Goal: Task Accomplishment & Management: Manage account settings

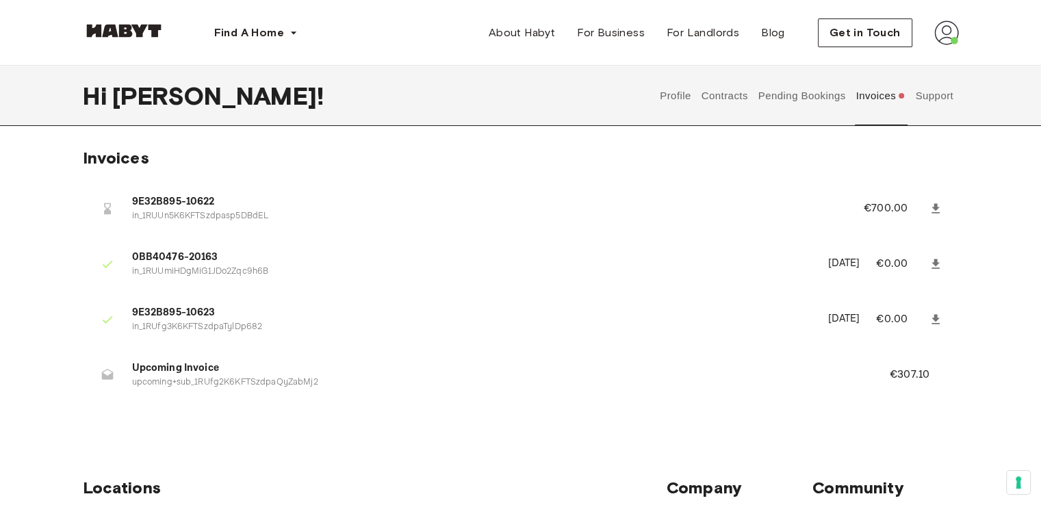
click at [159, 312] on span "9E32B895-10623" at bounding box center [472, 313] width 680 height 16
click at [142, 264] on span "0BB40476-20163" at bounding box center [472, 258] width 680 height 16
click at [828, 261] on p "[DATE]" at bounding box center [844, 264] width 32 height 16
click at [120, 265] on div at bounding box center [107, 264] width 27 height 27
click at [156, 256] on span "0BB40476-20163" at bounding box center [472, 258] width 680 height 16
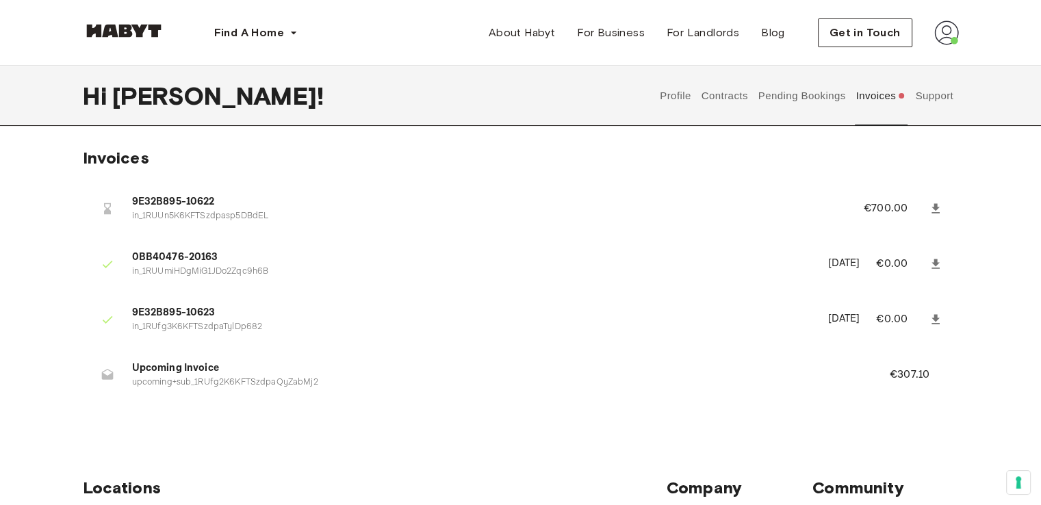
click at [168, 315] on span "9E32B895-10623" at bounding box center [472, 313] width 680 height 16
click at [140, 203] on span "9E32B895-10622" at bounding box center [481, 202] width 699 height 16
click at [110, 208] on icon at bounding box center [108, 209] width 14 height 14
click at [137, 192] on li "9E32B895-10622 in_1RUUn5K6KFTSzdpasp5DBdEL €700.00" at bounding box center [521, 208] width 876 height 47
drag, startPoint x: 138, startPoint y: 192, endPoint x: 301, endPoint y: 198, distance: 163.1
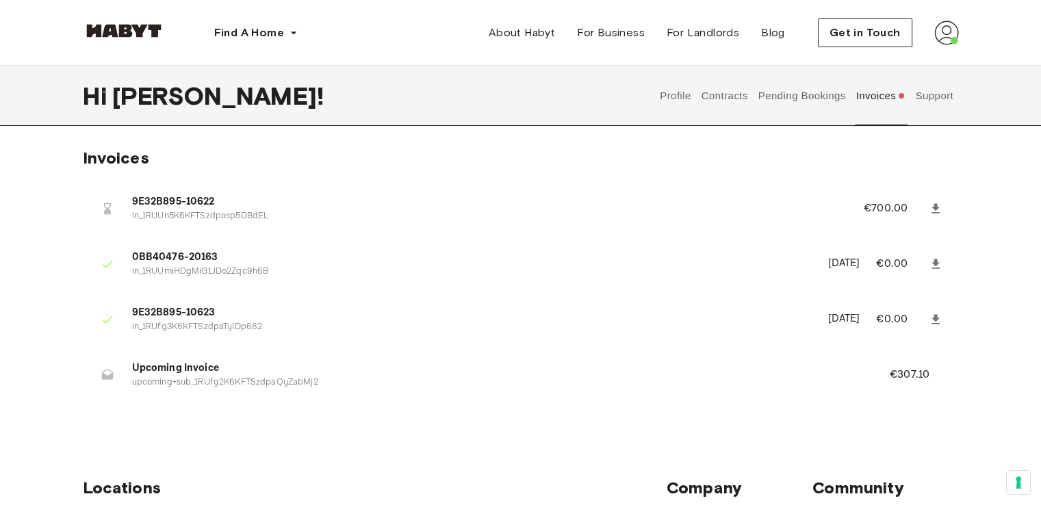
click at [140, 192] on li "9E32B895-10622 in_1RUUn5K6KFTSzdpasp5DBdEL €700.00" at bounding box center [521, 208] width 876 height 47
click at [891, 209] on p "€700.00" at bounding box center [895, 209] width 62 height 16
click at [887, 99] on button "Invoices" at bounding box center [881, 96] width 53 height 60
click at [937, 97] on button "Support" at bounding box center [935, 96] width 42 height 60
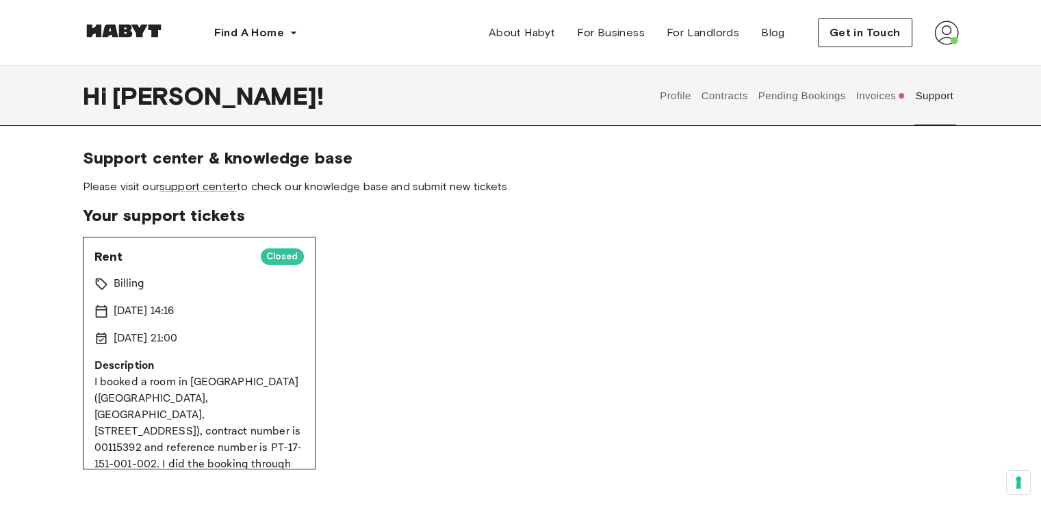
click at [896, 94] on button "Invoices" at bounding box center [881, 96] width 53 height 60
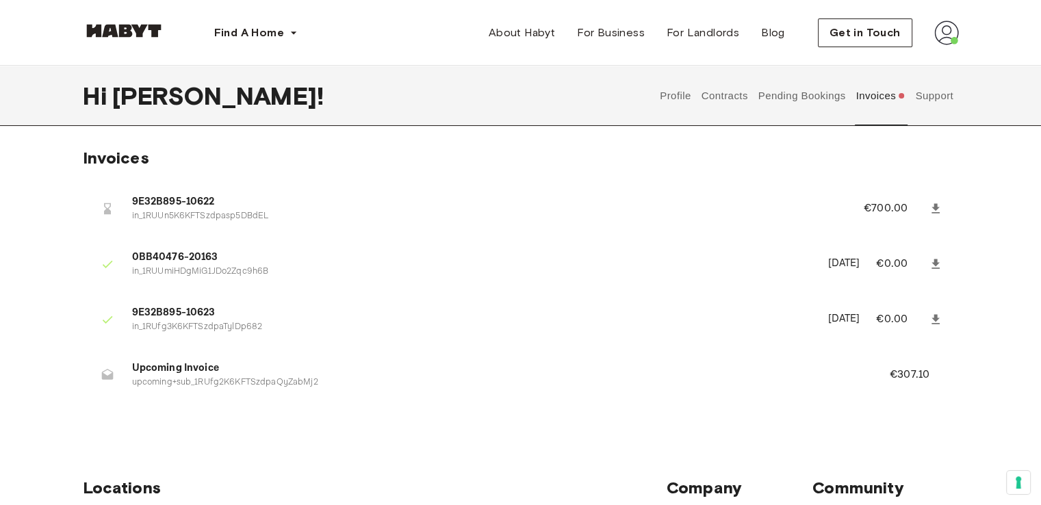
click at [197, 212] on p "in_1RUUn5K6KFTSzdpasp5DBdEL" at bounding box center [481, 216] width 699 height 13
click at [910, 209] on p "€700.00" at bounding box center [895, 209] width 62 height 16
click at [932, 202] on icon at bounding box center [936, 209] width 14 height 14
click at [162, 34] on img at bounding box center [124, 31] width 82 height 14
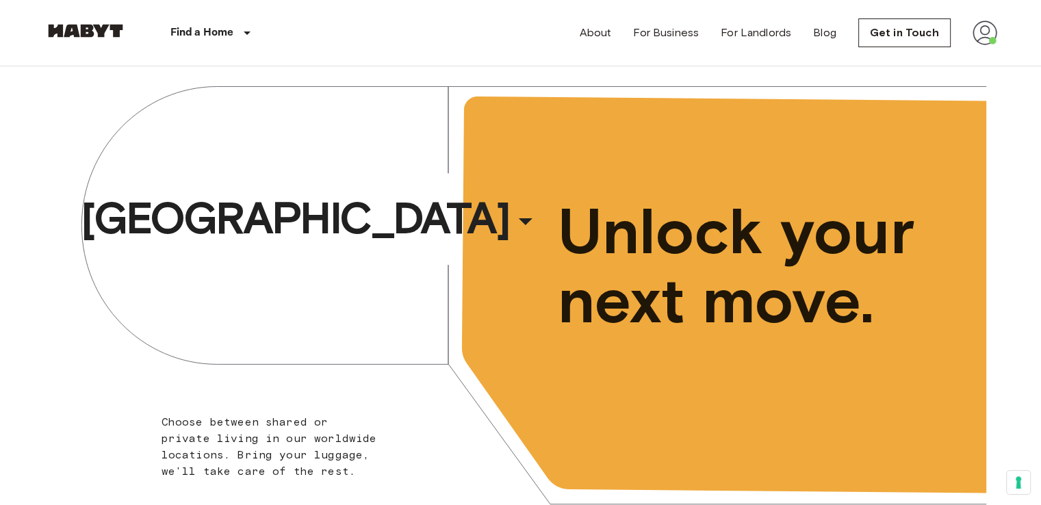
click at [983, 37] on img at bounding box center [985, 33] width 25 height 25
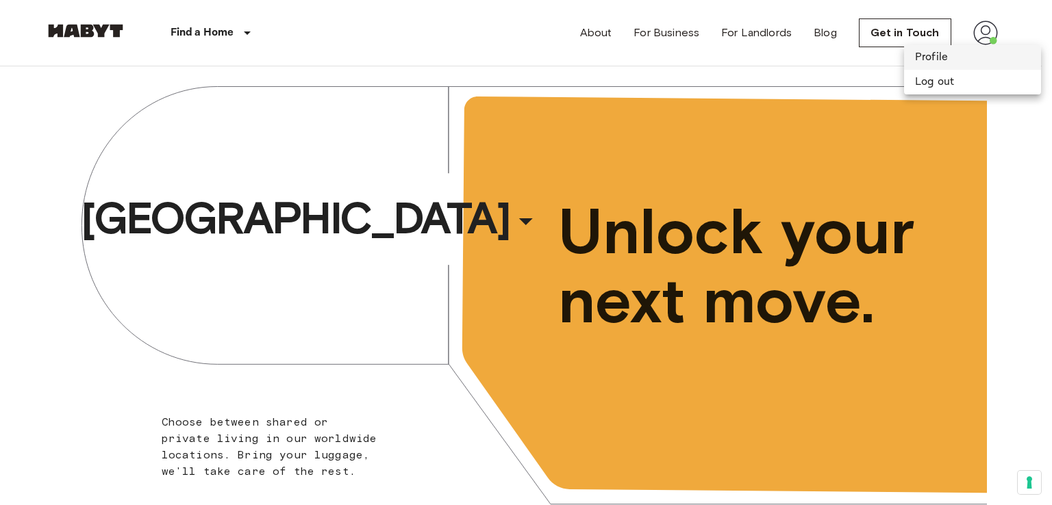
click at [941, 53] on li "Profile" at bounding box center [972, 57] width 137 height 25
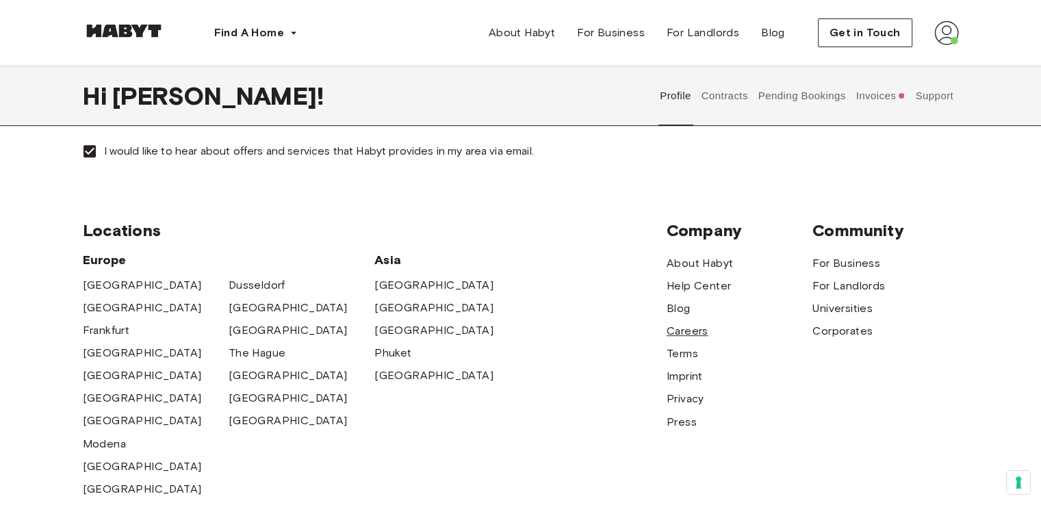
scroll to position [137, 0]
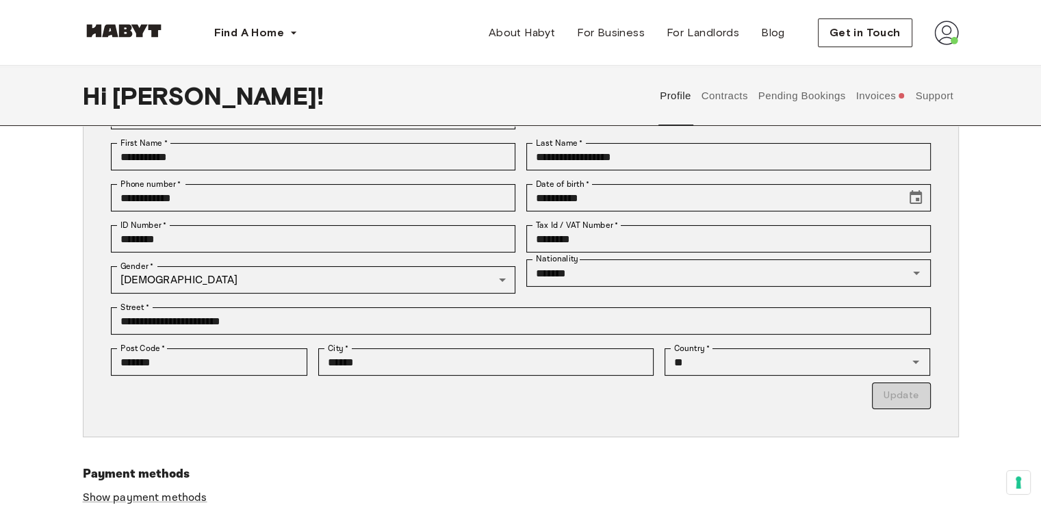
click at [830, 92] on button "Pending Bookings" at bounding box center [802, 96] width 91 height 60
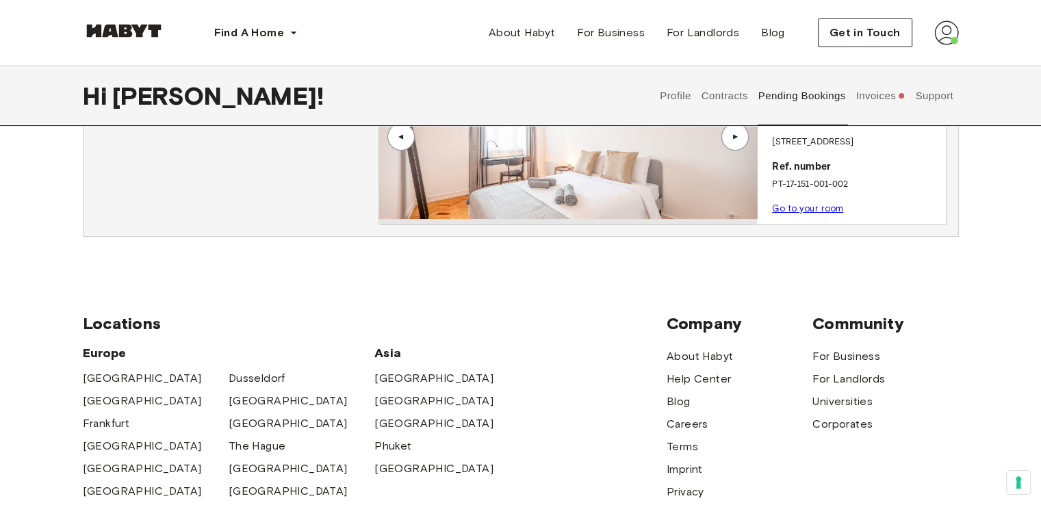
click at [878, 86] on button "Invoices" at bounding box center [881, 96] width 53 height 60
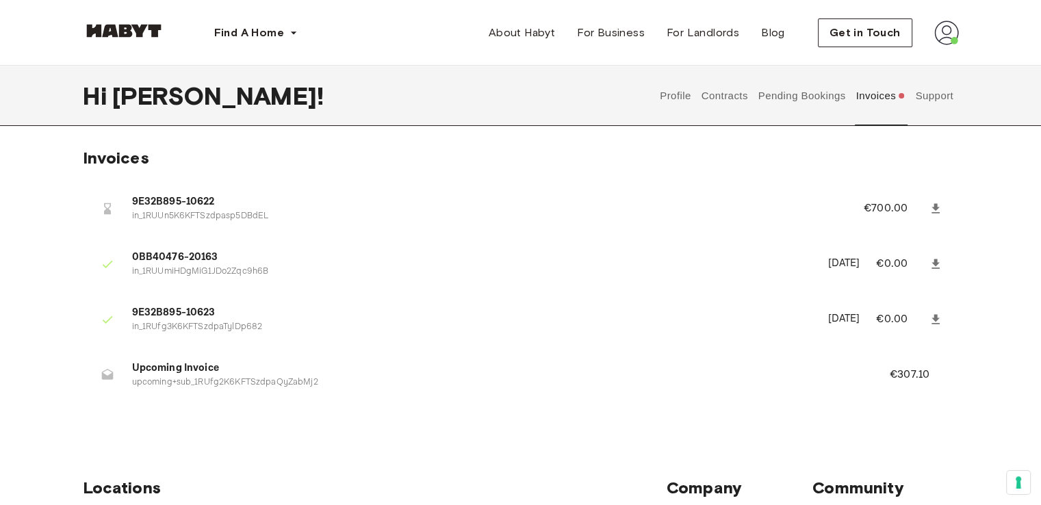
click at [175, 253] on span "0BB40476-20163" at bounding box center [472, 258] width 680 height 16
click at [941, 264] on icon at bounding box center [936, 264] width 14 height 14
